Goal: Use online tool/utility: Utilize a website feature to perform a specific function

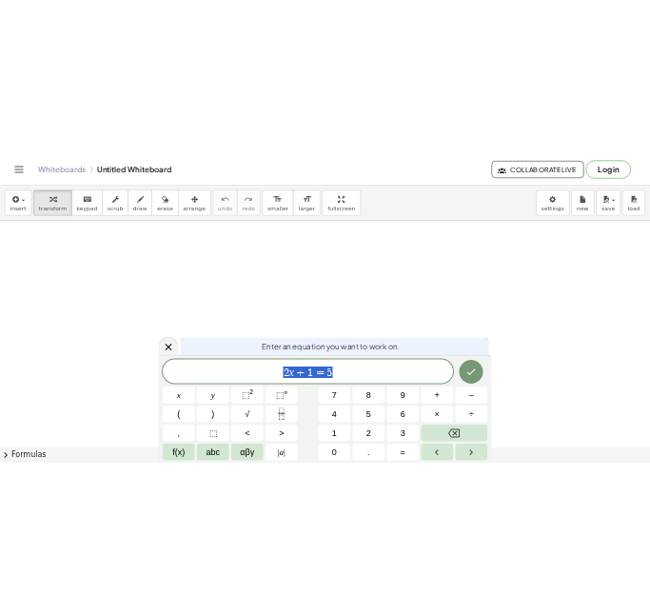
scroll to position [1, 0]
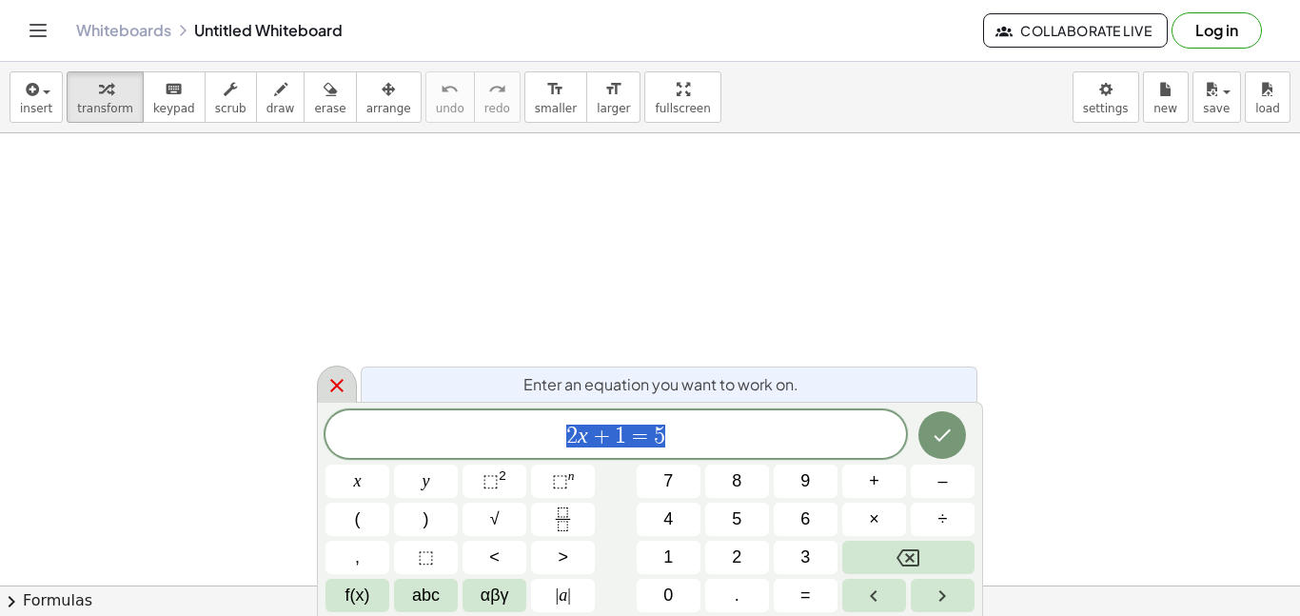
click at [323, 387] on div at bounding box center [337, 383] width 40 height 37
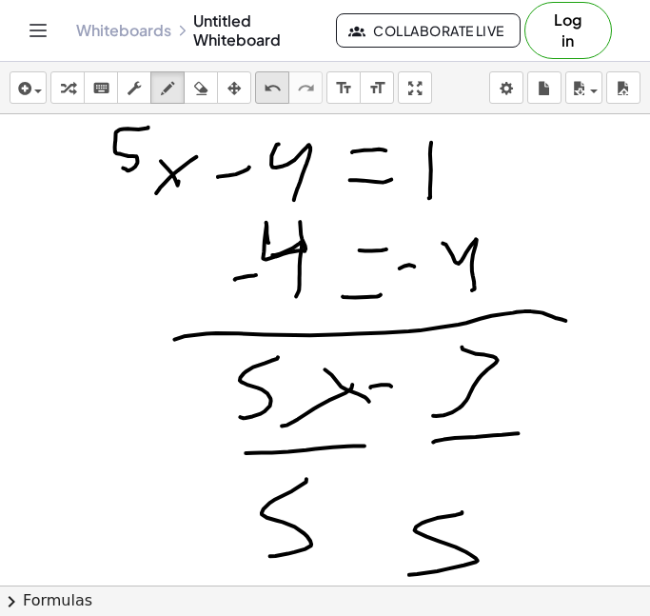
click at [282, 89] on div "undo" at bounding box center [272, 87] width 25 height 23
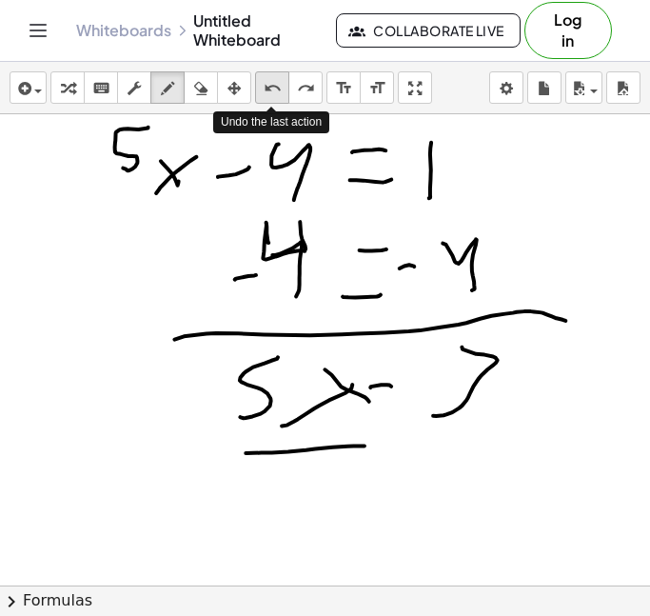
click at [282, 89] on div "undo" at bounding box center [272, 87] width 25 height 23
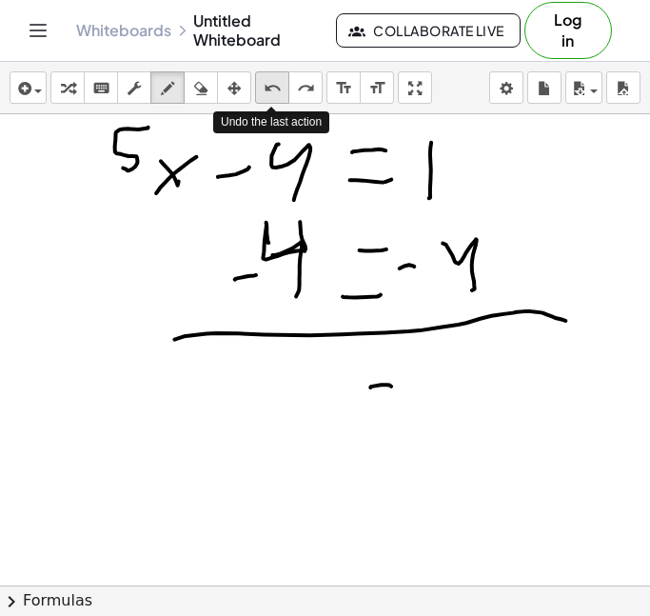
click at [282, 89] on div "undo" at bounding box center [272, 87] width 25 height 23
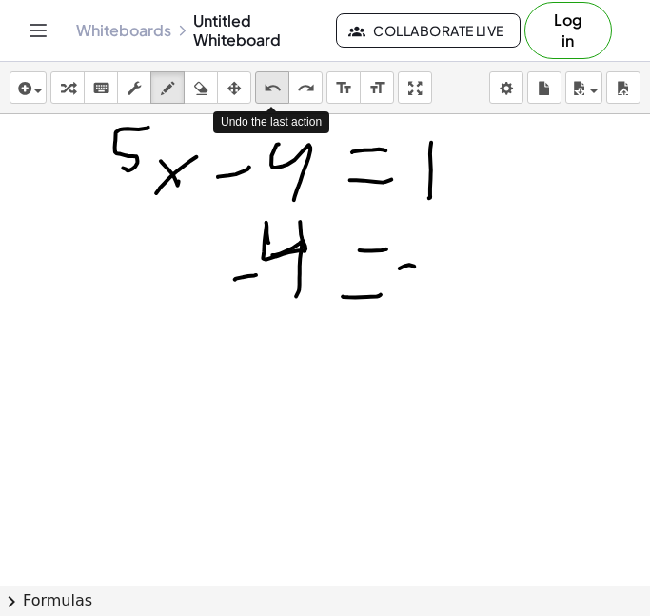
click at [282, 89] on div "undo" at bounding box center [272, 87] width 25 height 23
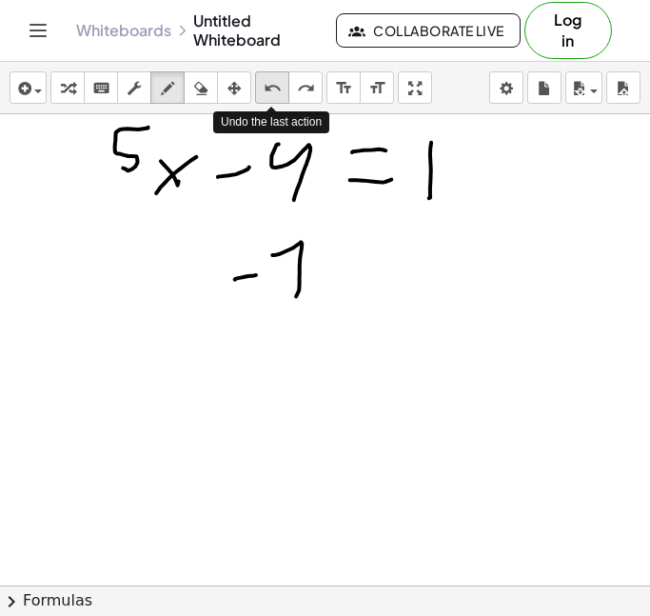
click at [282, 89] on div "undo" at bounding box center [272, 87] width 25 height 23
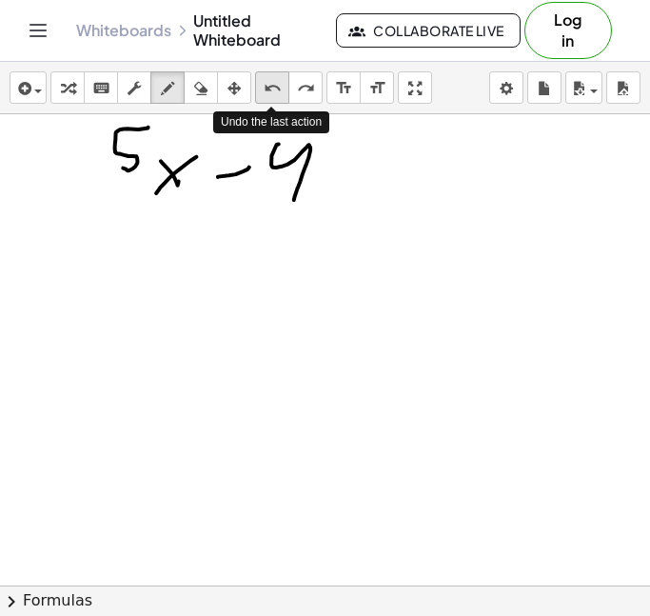
click at [282, 89] on div "undo" at bounding box center [272, 87] width 25 height 23
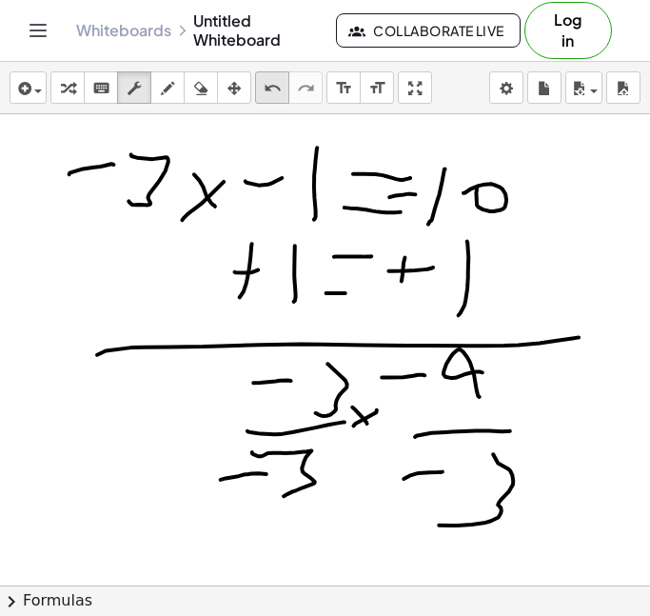
click at [264, 95] on icon "undo" at bounding box center [273, 88] width 18 height 23
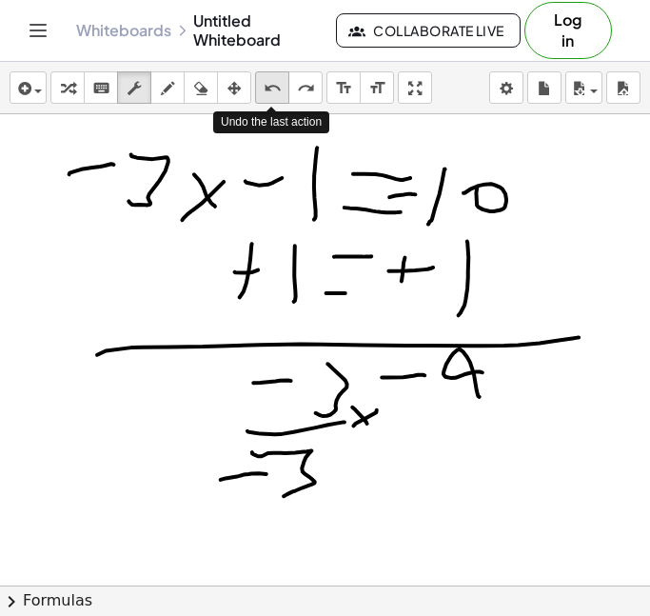
click at [264, 95] on icon "undo" at bounding box center [273, 88] width 18 height 23
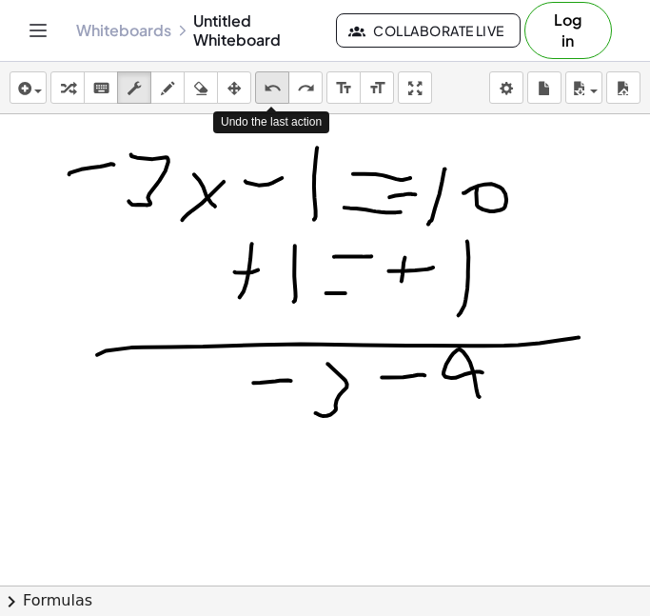
click at [264, 95] on icon "undo" at bounding box center [273, 88] width 18 height 23
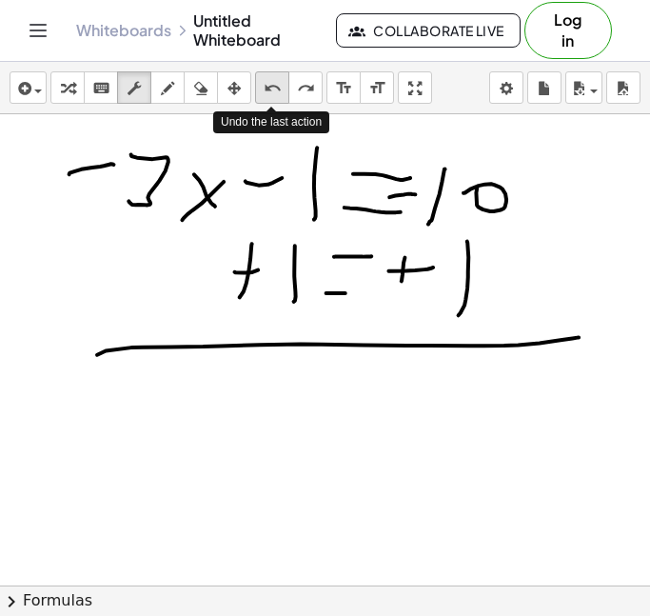
click at [264, 95] on icon "undo" at bounding box center [273, 88] width 18 height 23
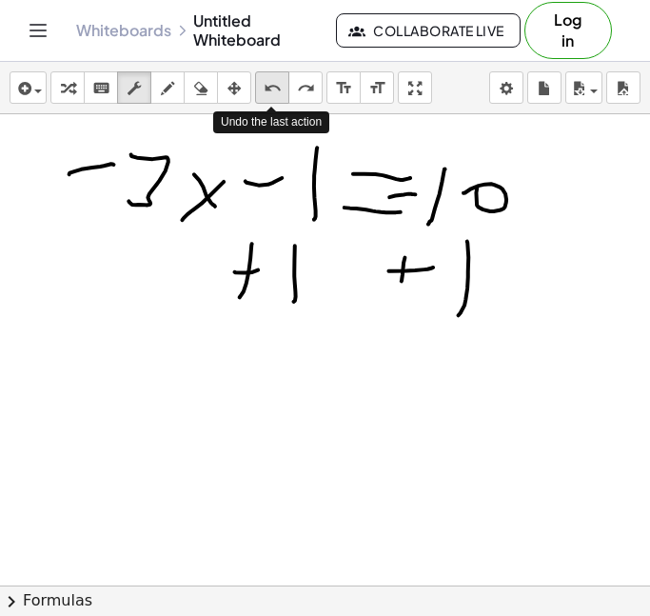
click at [264, 95] on icon "undo" at bounding box center [273, 88] width 18 height 23
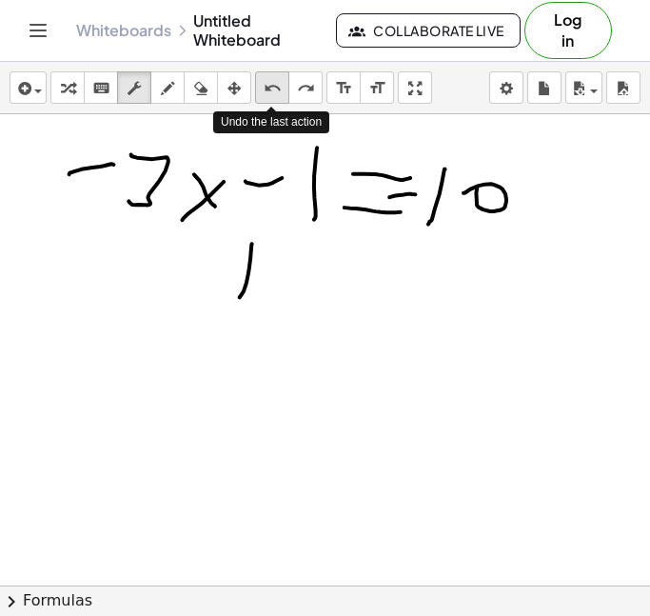
click at [264, 95] on icon "undo" at bounding box center [273, 88] width 18 height 23
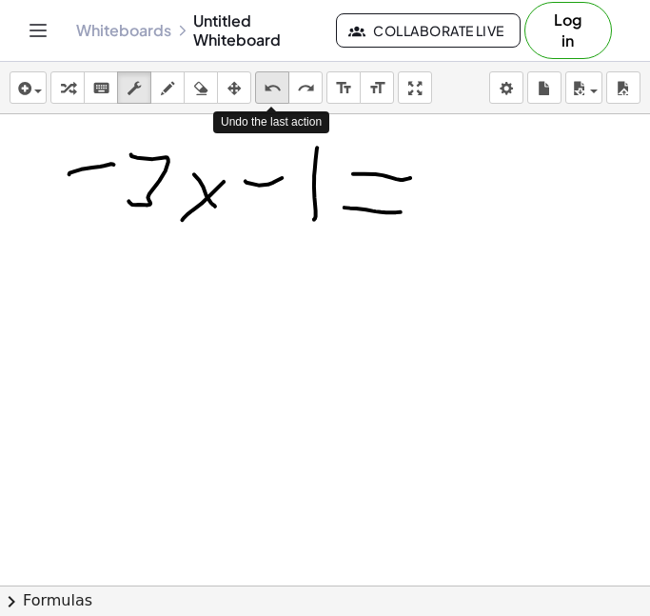
click at [264, 95] on icon "undo" at bounding box center [273, 88] width 18 height 23
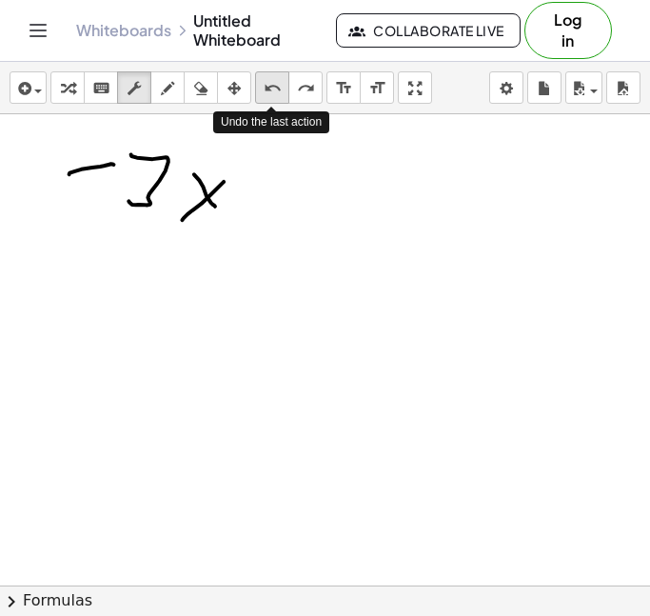
click at [264, 95] on icon "undo" at bounding box center [273, 88] width 18 height 23
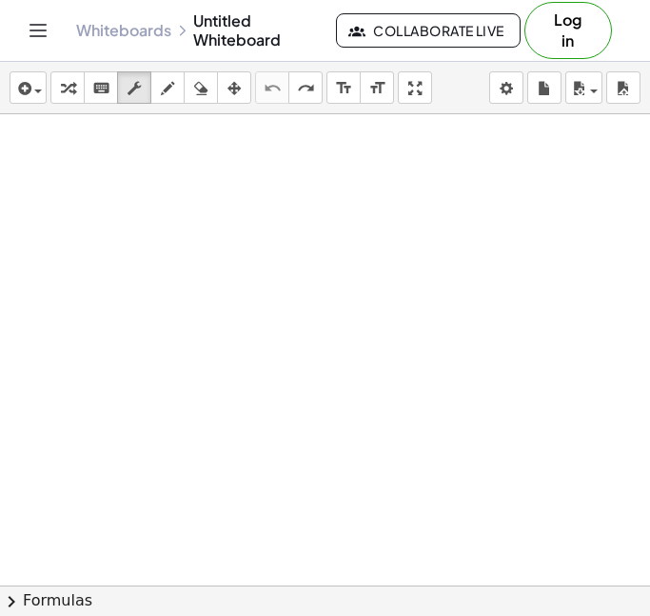
scroll to position [0, 0]
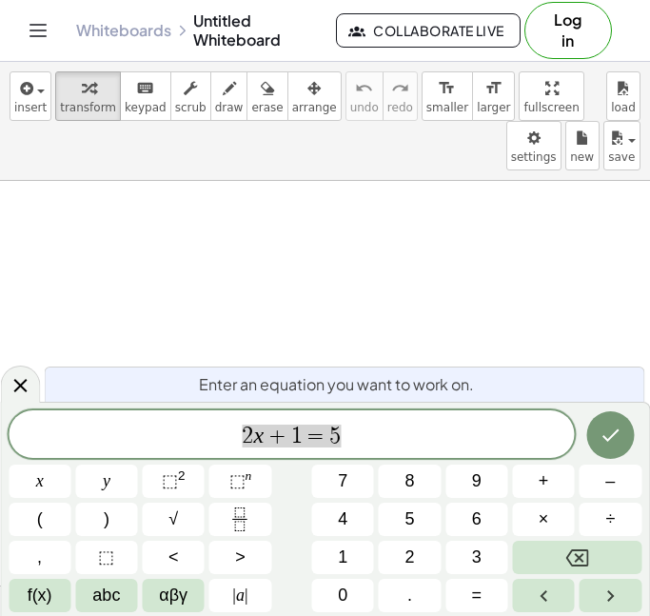
scroll to position [1, 0]
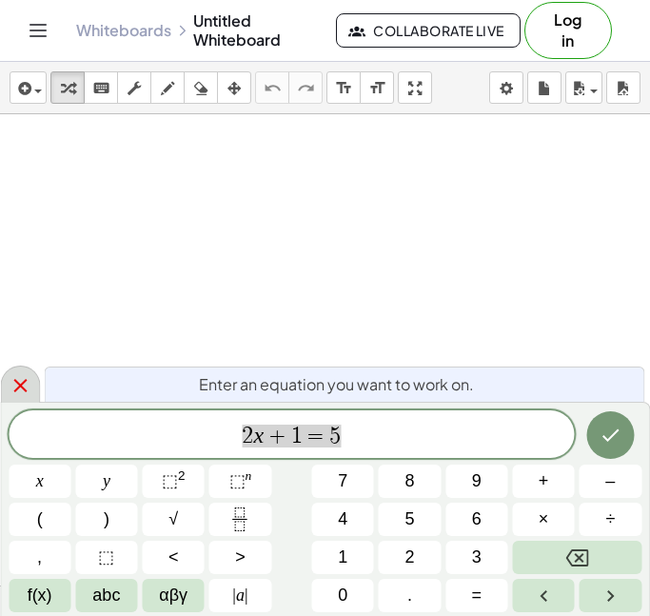
click at [23, 390] on icon at bounding box center [20, 385] width 23 height 23
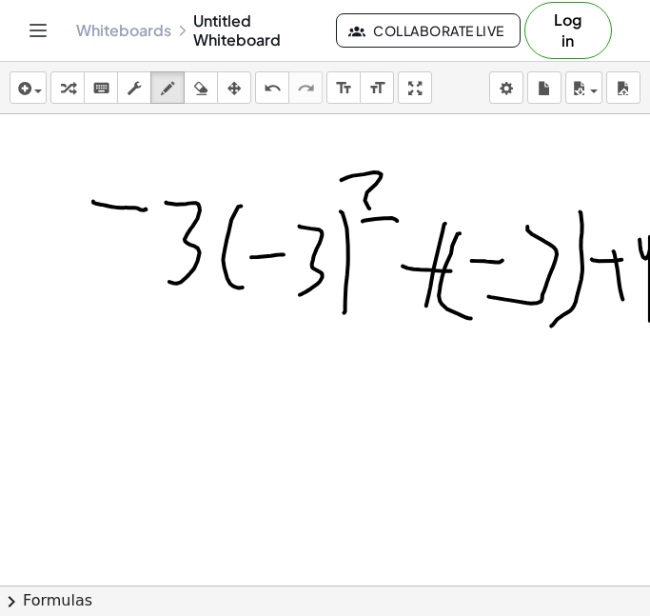
scroll to position [0, 7]
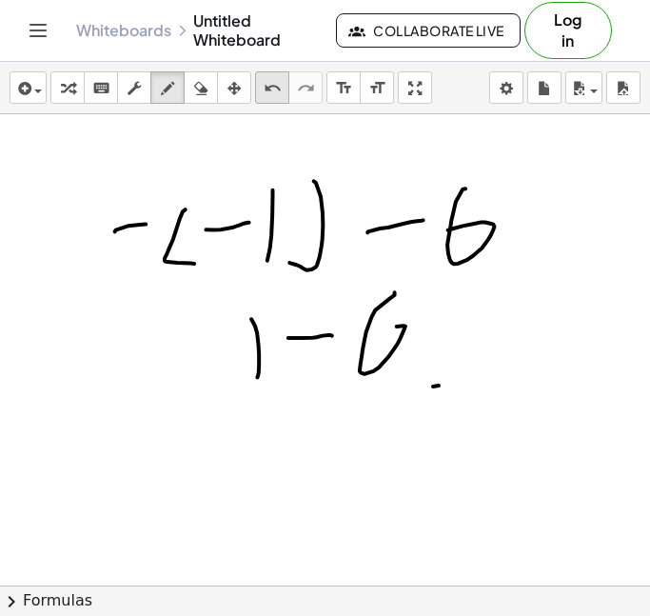
click at [278, 85] on icon "undo" at bounding box center [273, 88] width 18 height 23
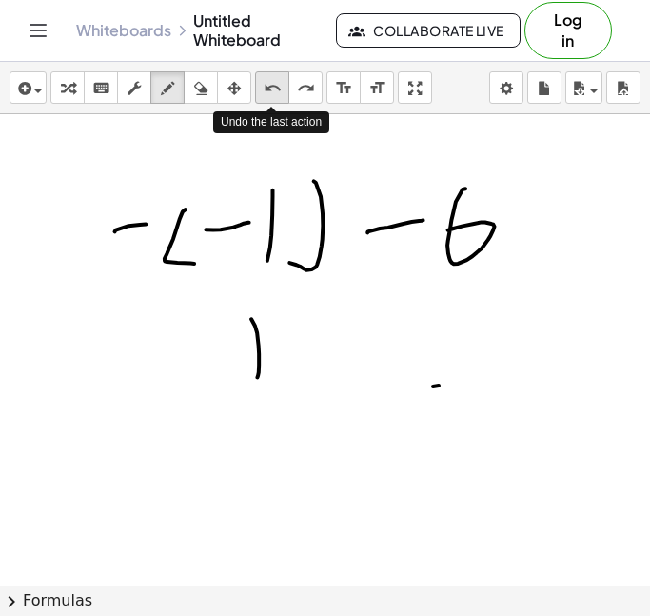
click at [278, 85] on icon "undo" at bounding box center [273, 88] width 18 height 23
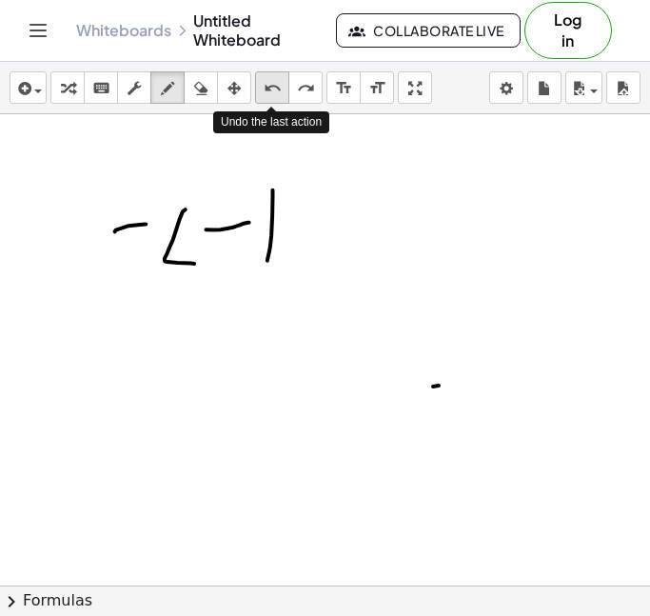
click at [278, 85] on icon "undo" at bounding box center [273, 88] width 18 height 23
